Goal: Task Accomplishment & Management: Use online tool/utility

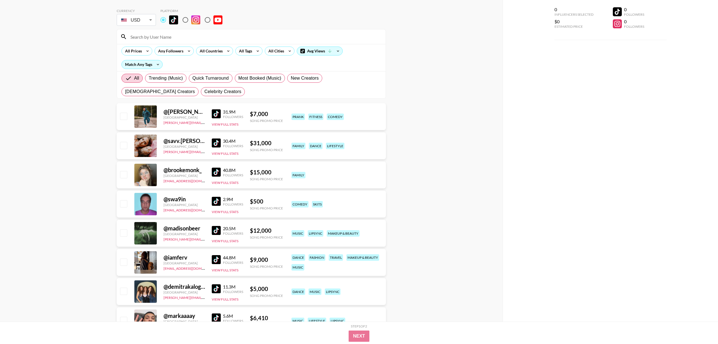
scroll to position [25, 0]
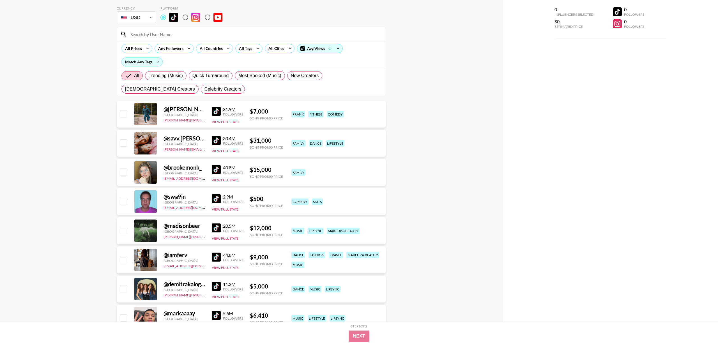
click at [217, 228] on img at bounding box center [216, 228] width 9 height 9
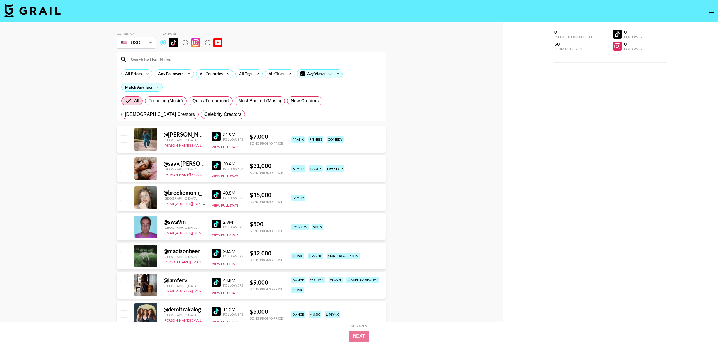
click at [138, 65] on li "GBP" at bounding box center [136, 66] width 39 height 10
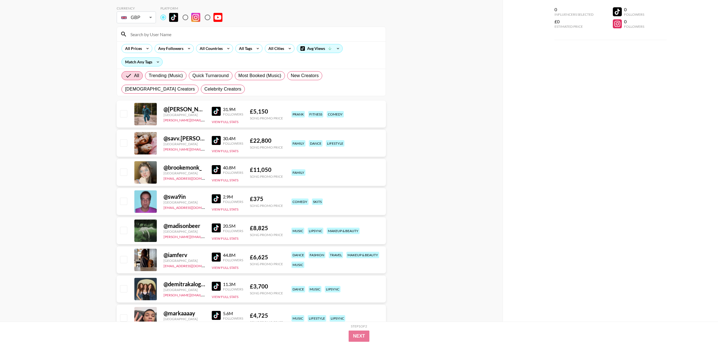
scroll to position [28, 0]
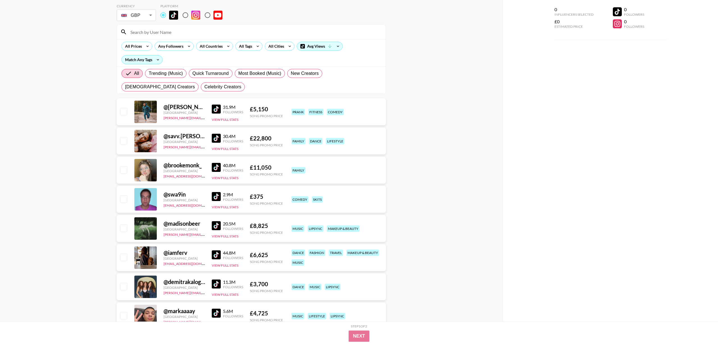
click at [137, 68] on li "AUD" at bounding box center [136, 69] width 39 height 10
drag, startPoint x: 132, startPoint y: 20, endPoint x: 133, endPoint y: 16, distance: 3.7
click at [133, 25] on li "USD" at bounding box center [136, 28] width 39 height 10
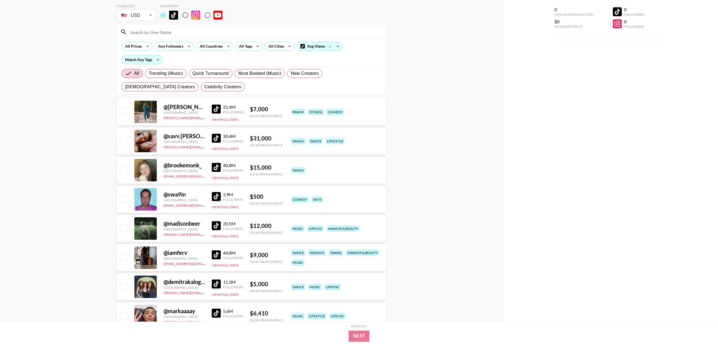
click at [140, 47] on li "EUR" at bounding box center [136, 49] width 39 height 10
type input "EUR"
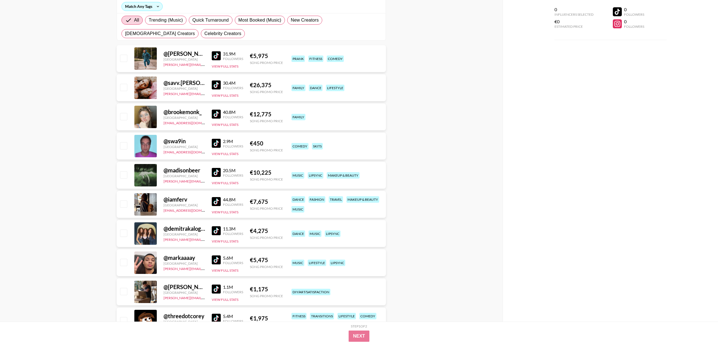
scroll to position [103, 0]
